Goal: Task Accomplishment & Management: Use online tool/utility

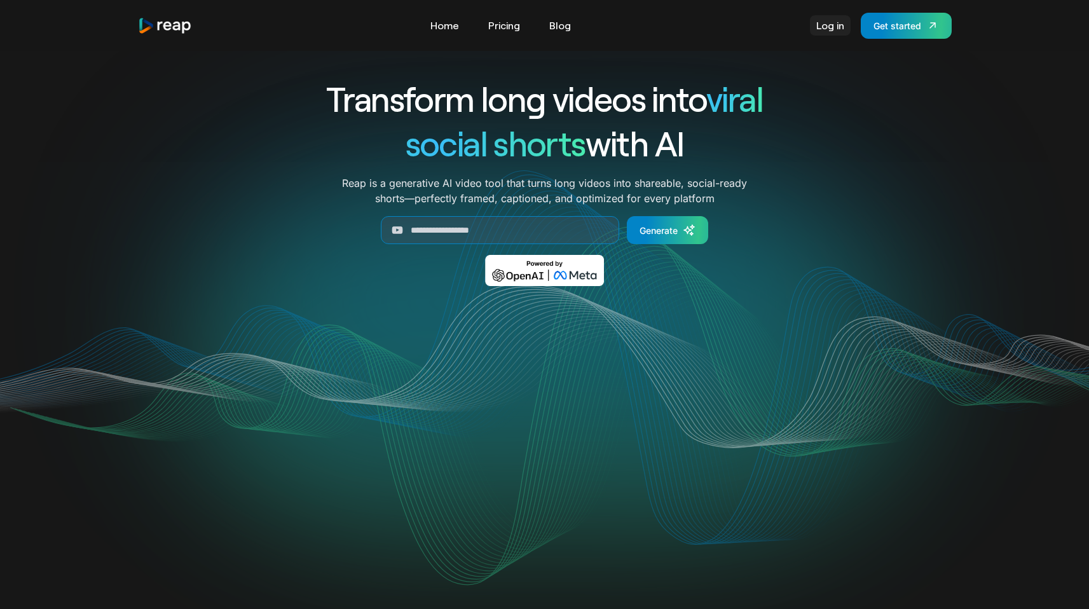
click at [838, 25] on link "Log in" at bounding box center [830, 25] width 41 height 20
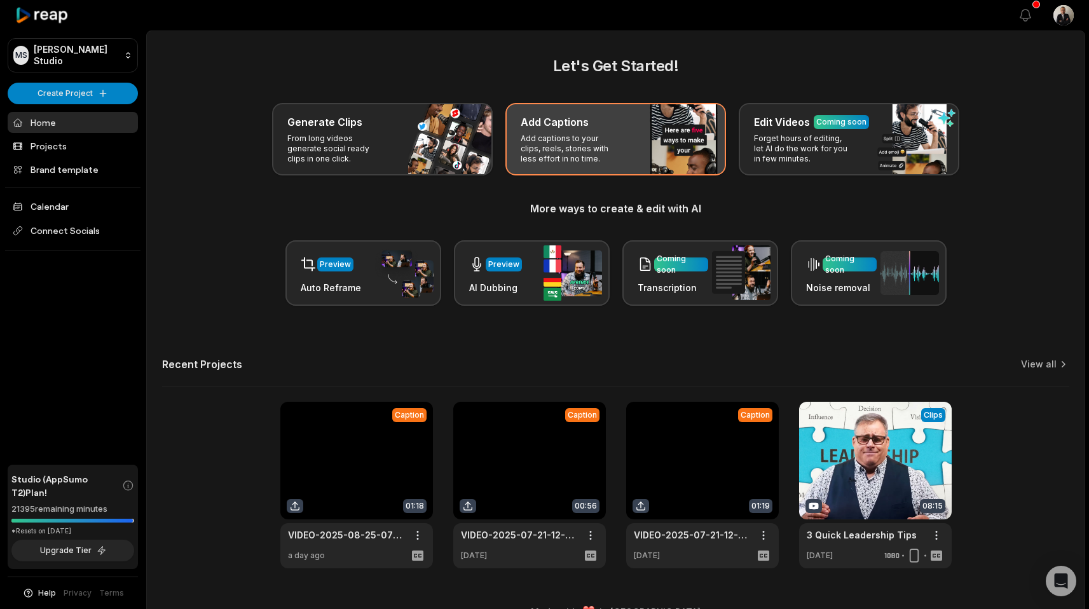
click at [539, 156] on p "Add captions to your clips, reels, stories with less effort in no time." at bounding box center [569, 148] width 99 height 31
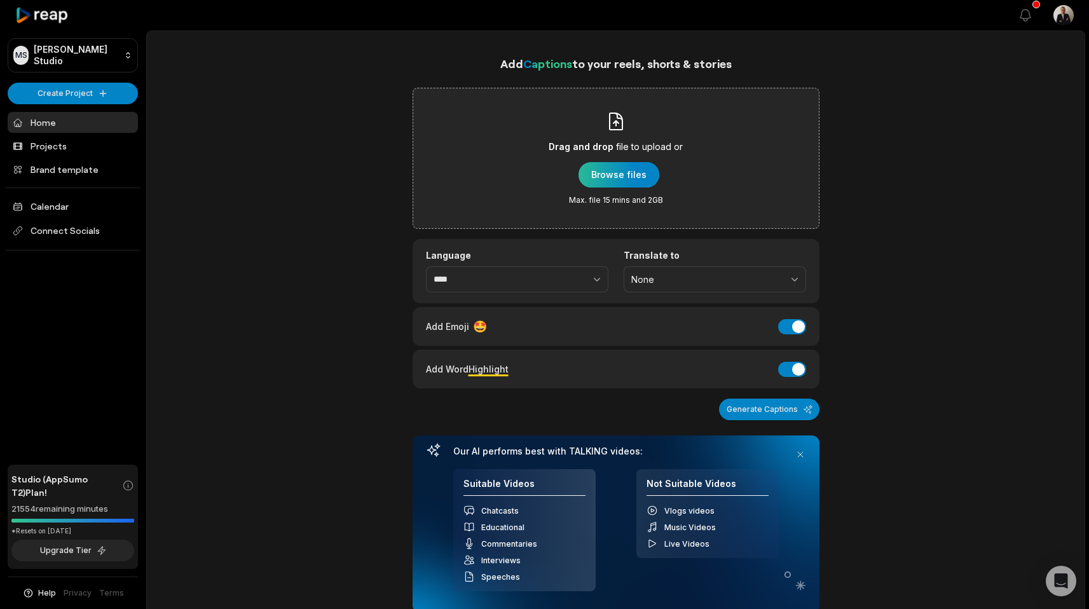
click at [595, 167] on div "button" at bounding box center [618, 174] width 81 height 25
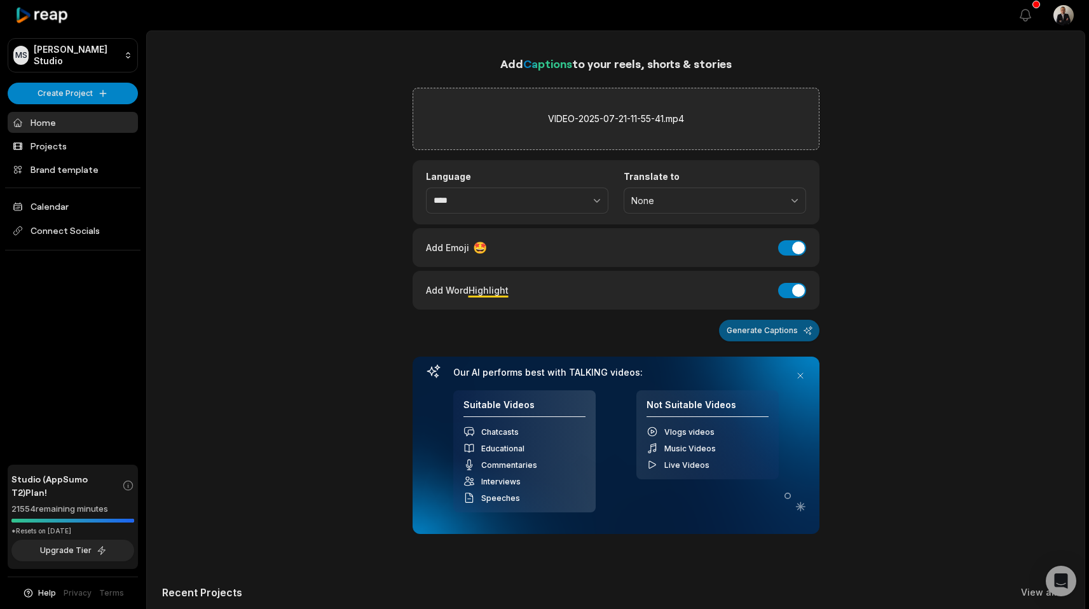
click at [739, 332] on button "Generate Captions" at bounding box center [769, 331] width 100 height 22
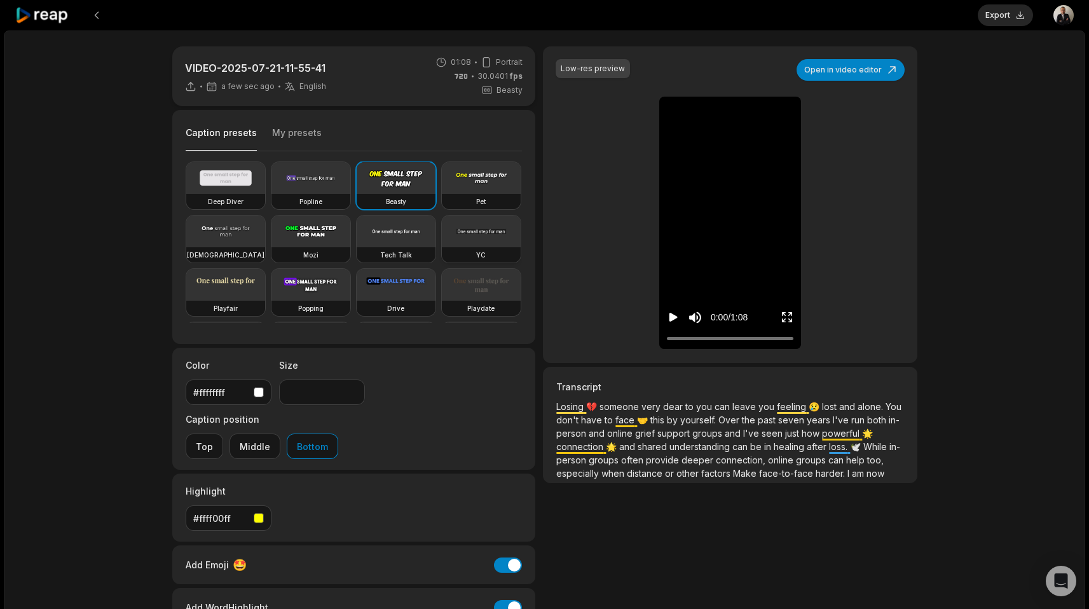
click at [442, 247] on video at bounding box center [481, 231] width 79 height 32
click at [265, 226] on video at bounding box center [225, 231] width 79 height 32
type input "**"
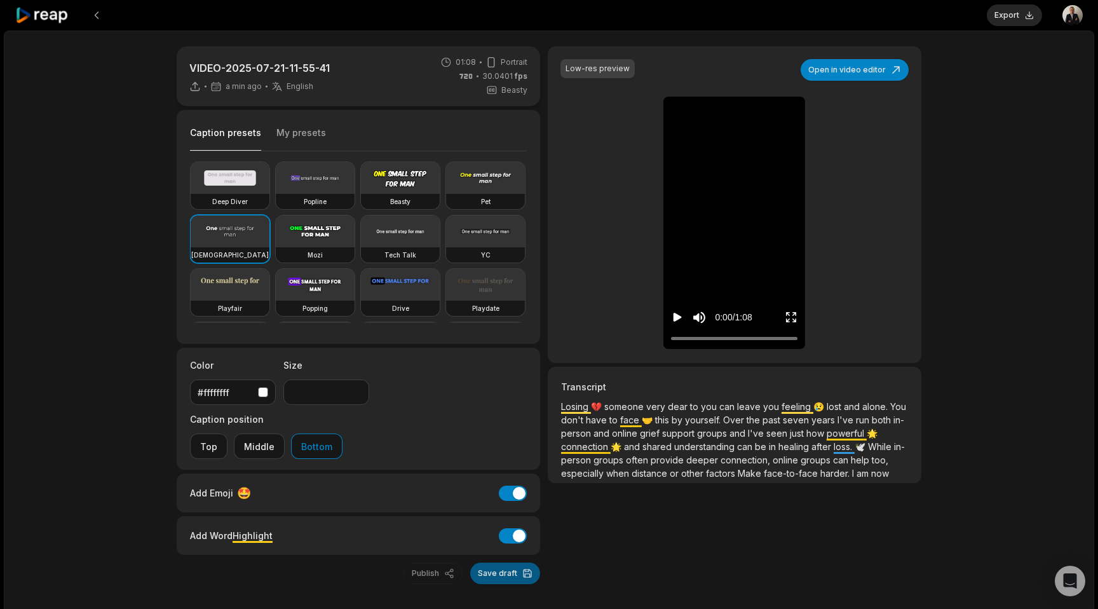
click at [505, 562] on button "Save draft" at bounding box center [505, 573] width 70 height 22
click at [1029, 12] on button "Export" at bounding box center [1014, 15] width 55 height 22
click at [1000, 18] on button "Download" at bounding box center [1008, 15] width 69 height 22
click at [576, 416] on span "don't" at bounding box center [573, 419] width 25 height 11
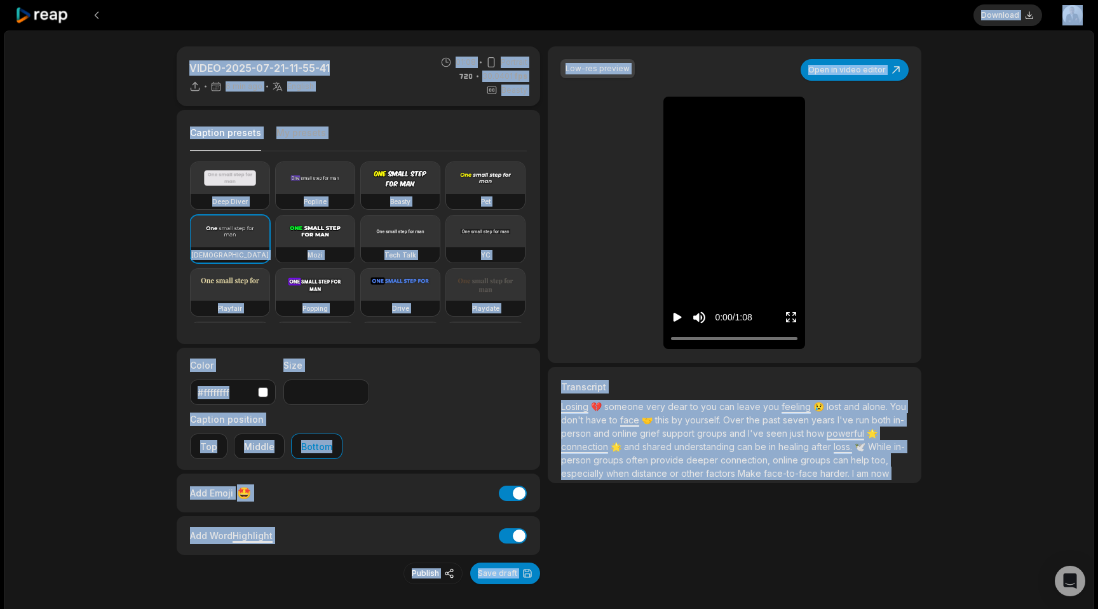
click at [578, 431] on span "in-person" at bounding box center [732, 426] width 343 height 24
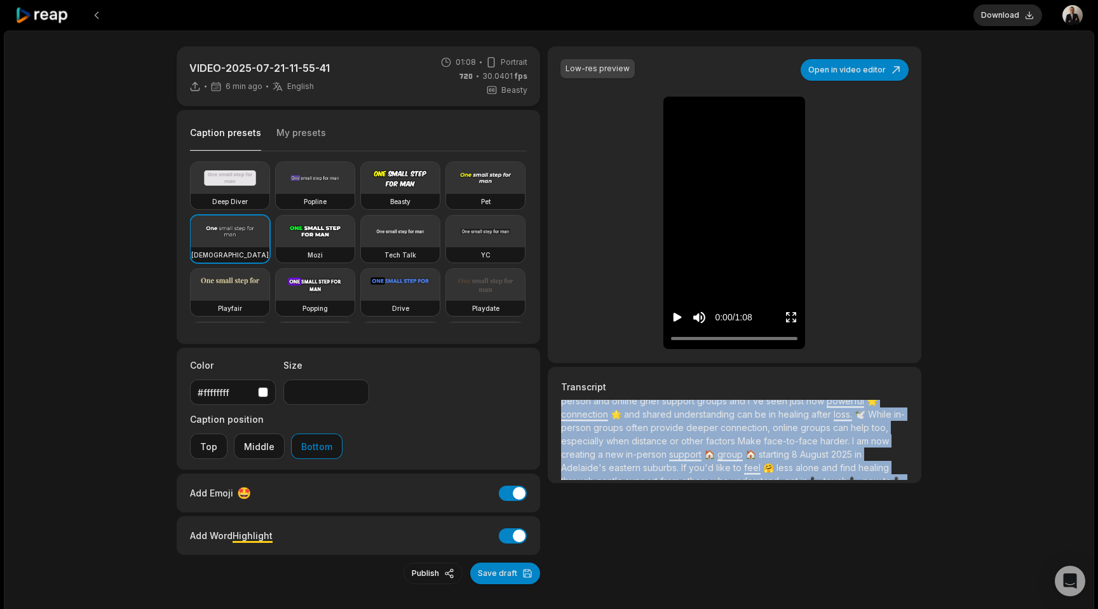
scroll to position [77, 0]
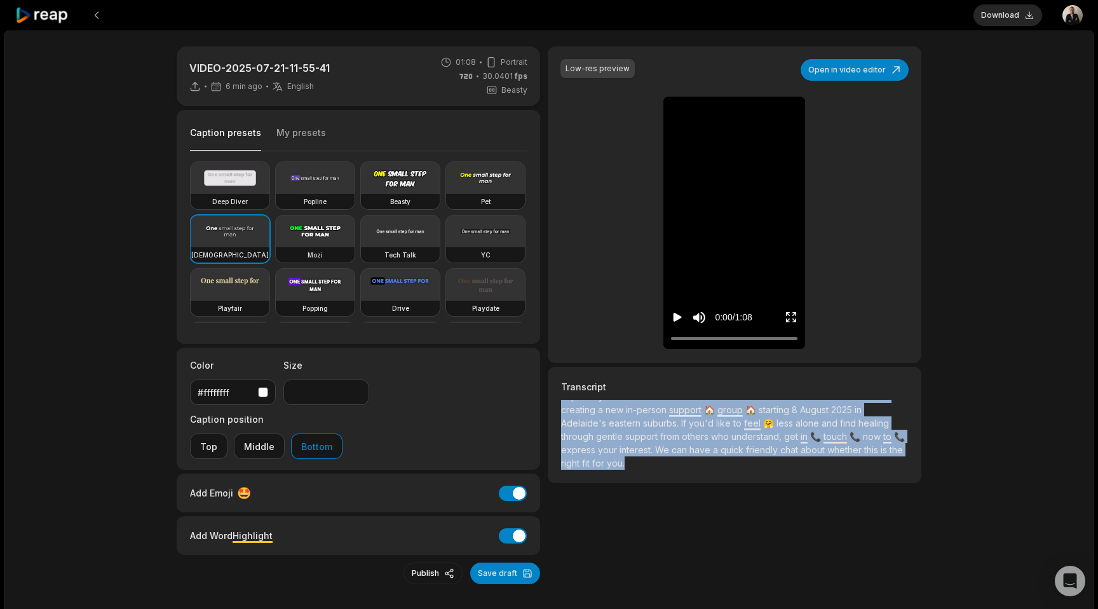
drag, startPoint x: 561, startPoint y: 409, endPoint x: 599, endPoint y: 508, distance: 105.6
click at [599, 508] on div "Low-res preview Open in video editor 💔 Losing someone very dear 😢 to you can le…" at bounding box center [735, 315] width 374 height 538
copy p "Losing 💔 someone very dear to you can leave you feeling 😢 lost and alone. You d…"
click at [96, 11] on button at bounding box center [96, 15] width 23 height 23
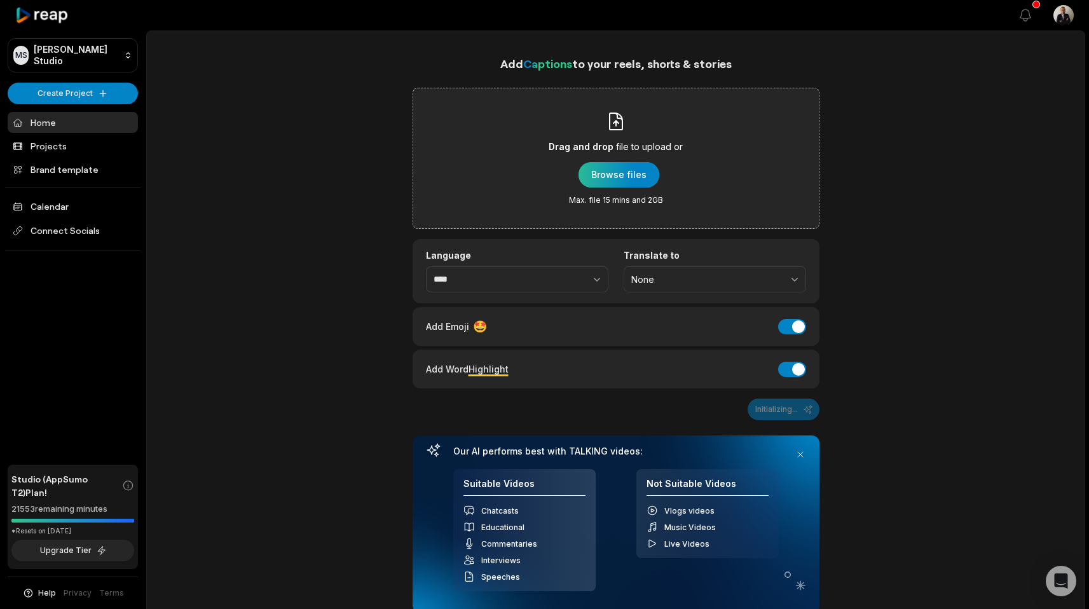
click at [597, 177] on div "button" at bounding box center [618, 174] width 81 height 25
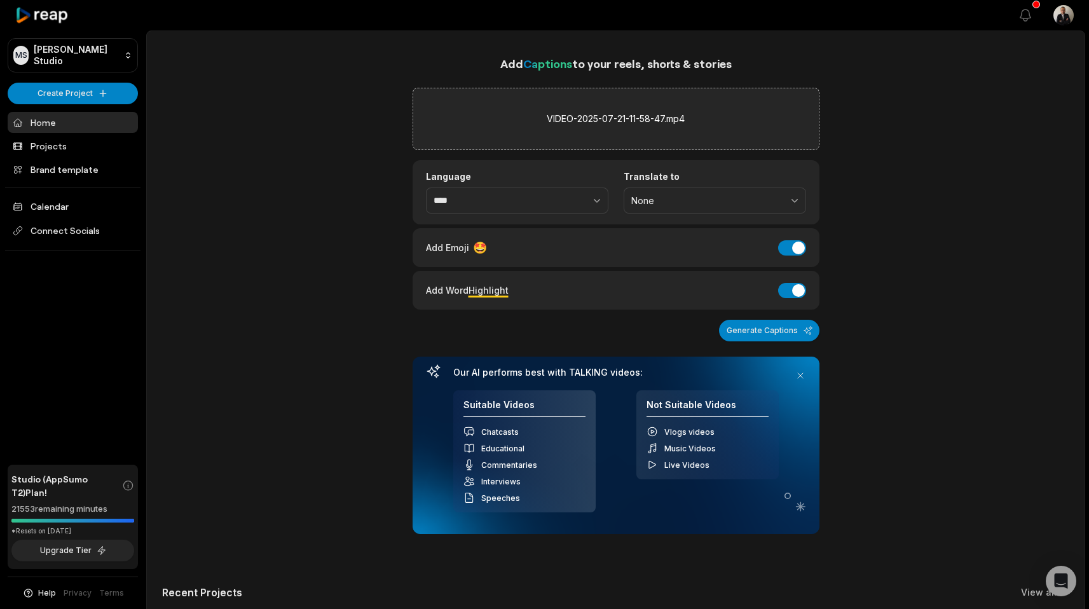
click at [795, 344] on div "Add Captions to your reels, shorts & stories VIDEO-2025-07-21-11-58-47.mp4 Lang…" at bounding box center [615, 294] width 407 height 479
click at [795, 339] on button "Generate Captions" at bounding box center [769, 331] width 100 height 22
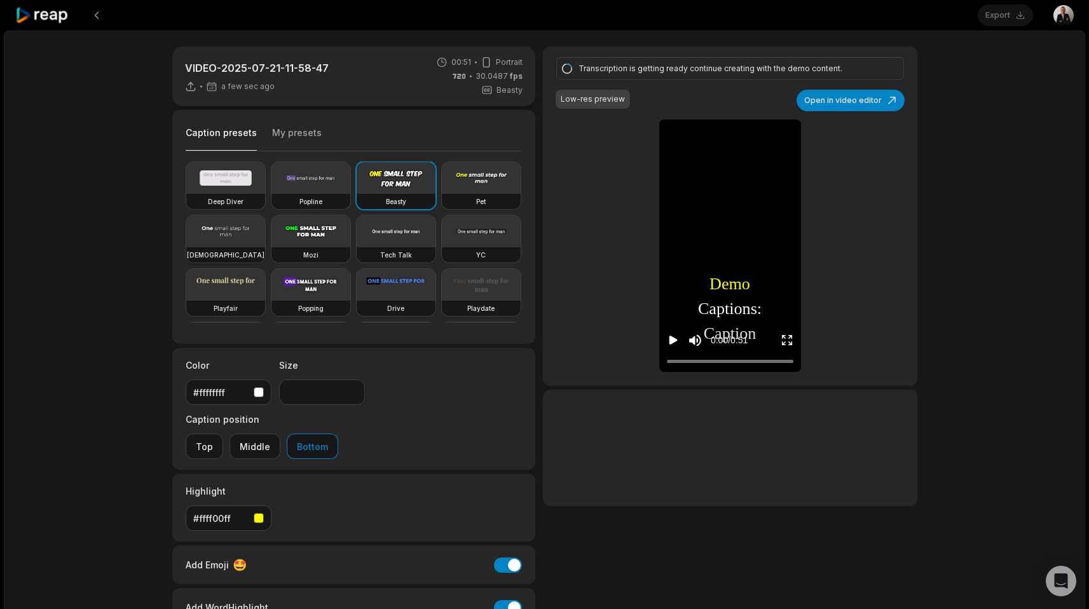
click at [265, 238] on video at bounding box center [225, 231] width 79 height 32
click at [265, 248] on div "[DEMOGRAPHIC_DATA]" at bounding box center [225, 254] width 79 height 15
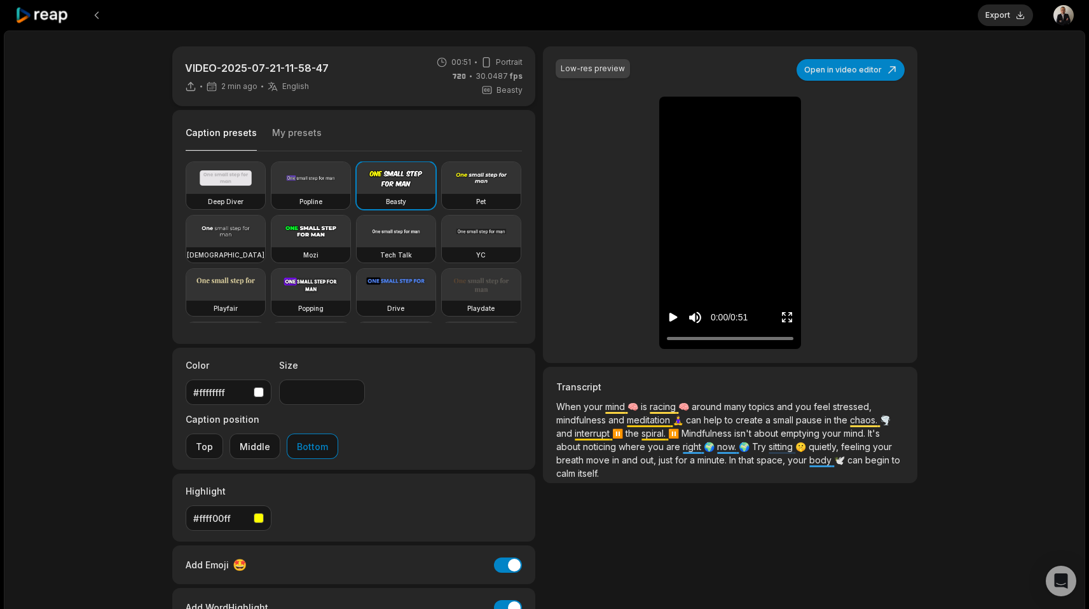
click at [265, 248] on div "[DEMOGRAPHIC_DATA]" at bounding box center [225, 254] width 79 height 15
type input "**"
click at [265, 222] on video at bounding box center [225, 231] width 79 height 32
type input "**"
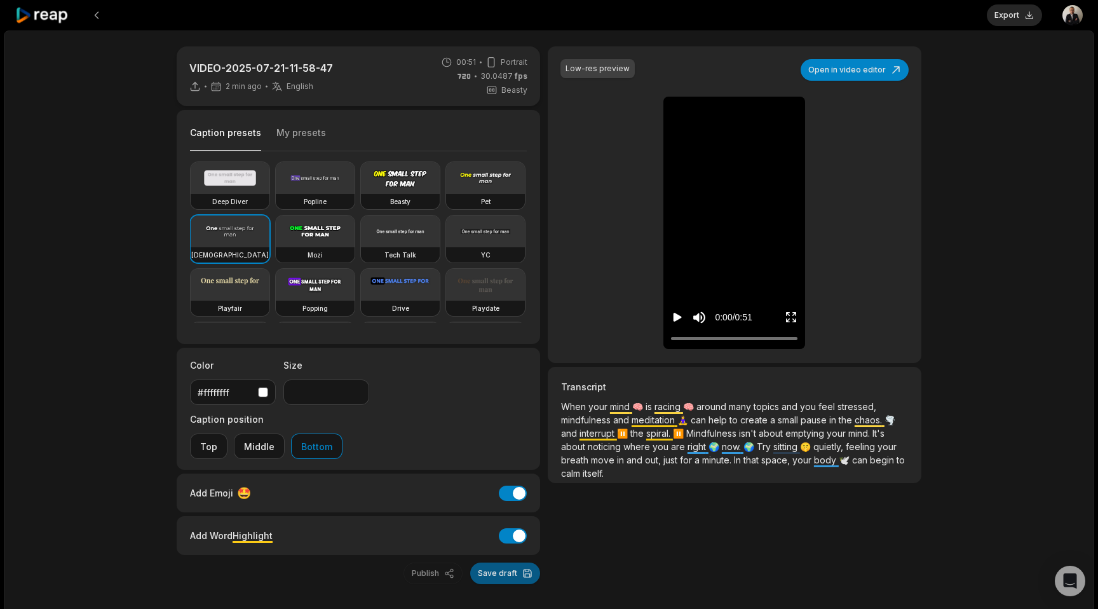
click at [489, 562] on button "Save draft" at bounding box center [505, 573] width 70 height 22
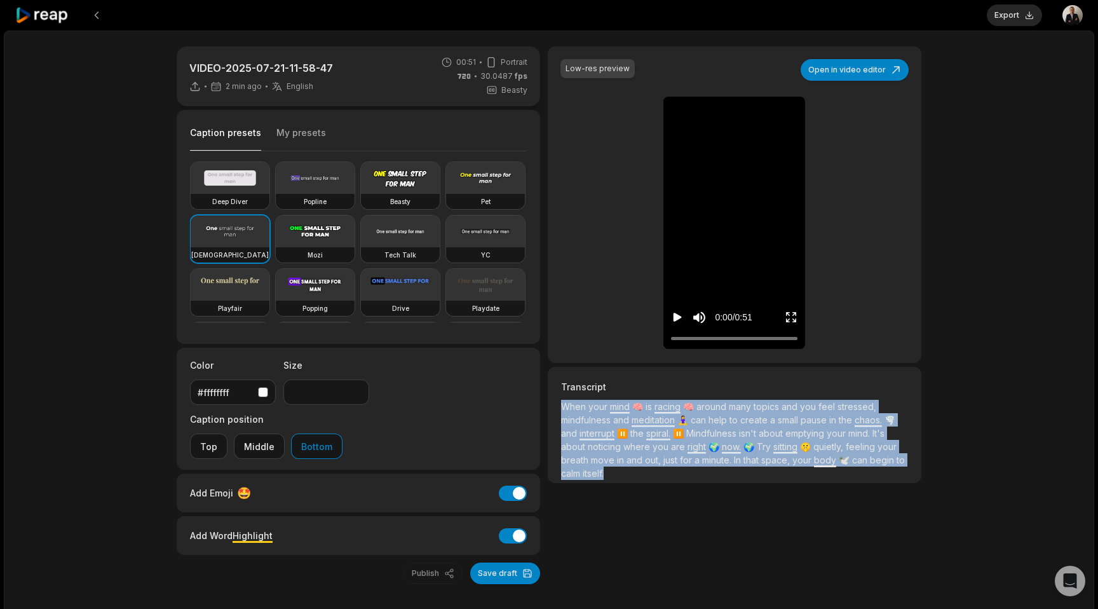
scroll to position [10, 0]
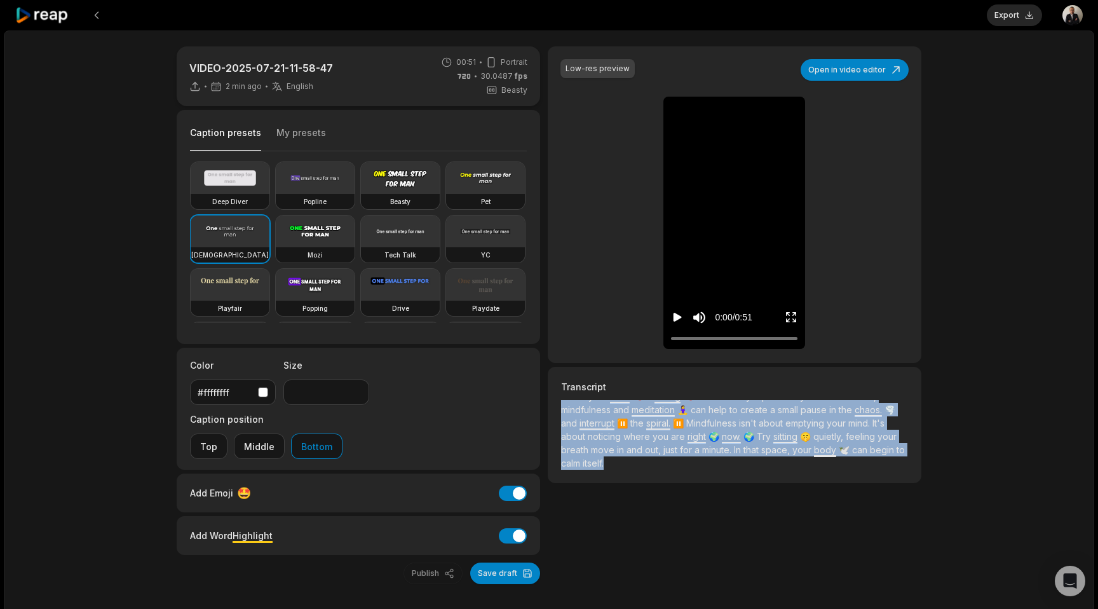
drag, startPoint x: 564, startPoint y: 409, endPoint x: 595, endPoint y: 476, distance: 74.2
click at [595, 476] on p "When your mind 🧠 is racing 🧠 around many topics and you feel stressed, mindfuln…" at bounding box center [734, 440] width 347 height 80
copy p "When your mind 🧠 is racing 🧠 around many topics and you feel stressed, mindfuln…"
click at [677, 320] on icon "Play video" at bounding box center [677, 317] width 13 height 13
copy p "When your mind 🧠 is racing 🧠 around many topics and you feel stressed, mindfuln…"
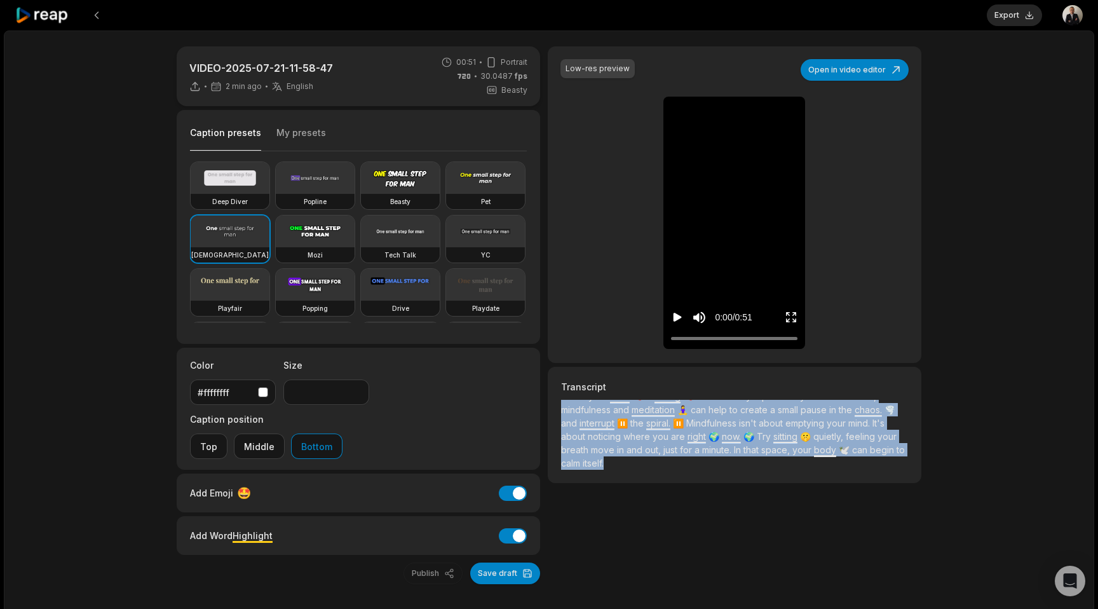
click at [676, 318] on icon "Play video" at bounding box center [678, 317] width 8 height 9
click at [1028, 8] on button "Export" at bounding box center [1014, 15] width 55 height 22
click at [1013, 24] on button "Download" at bounding box center [1008, 15] width 69 height 22
